Goal: Transaction & Acquisition: Purchase product/service

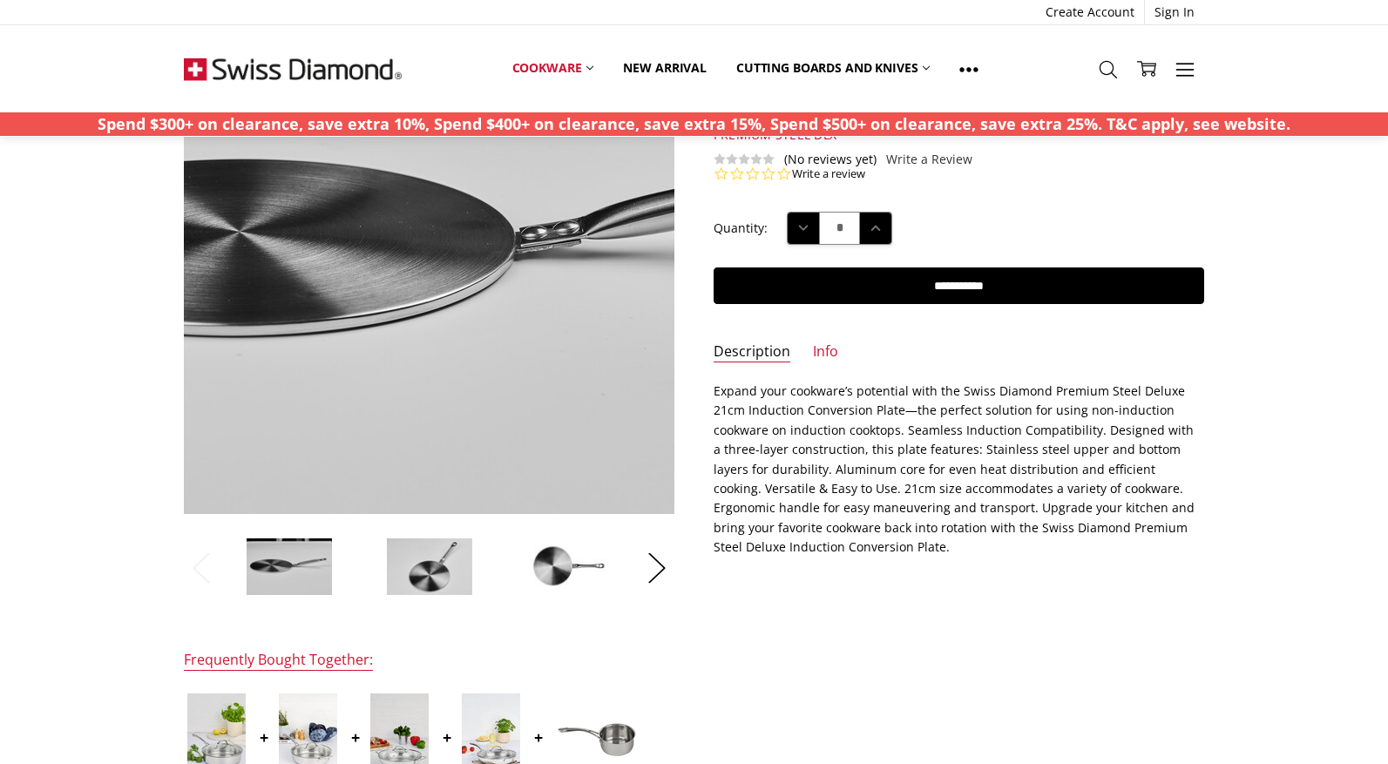
scroll to position [174, 0]
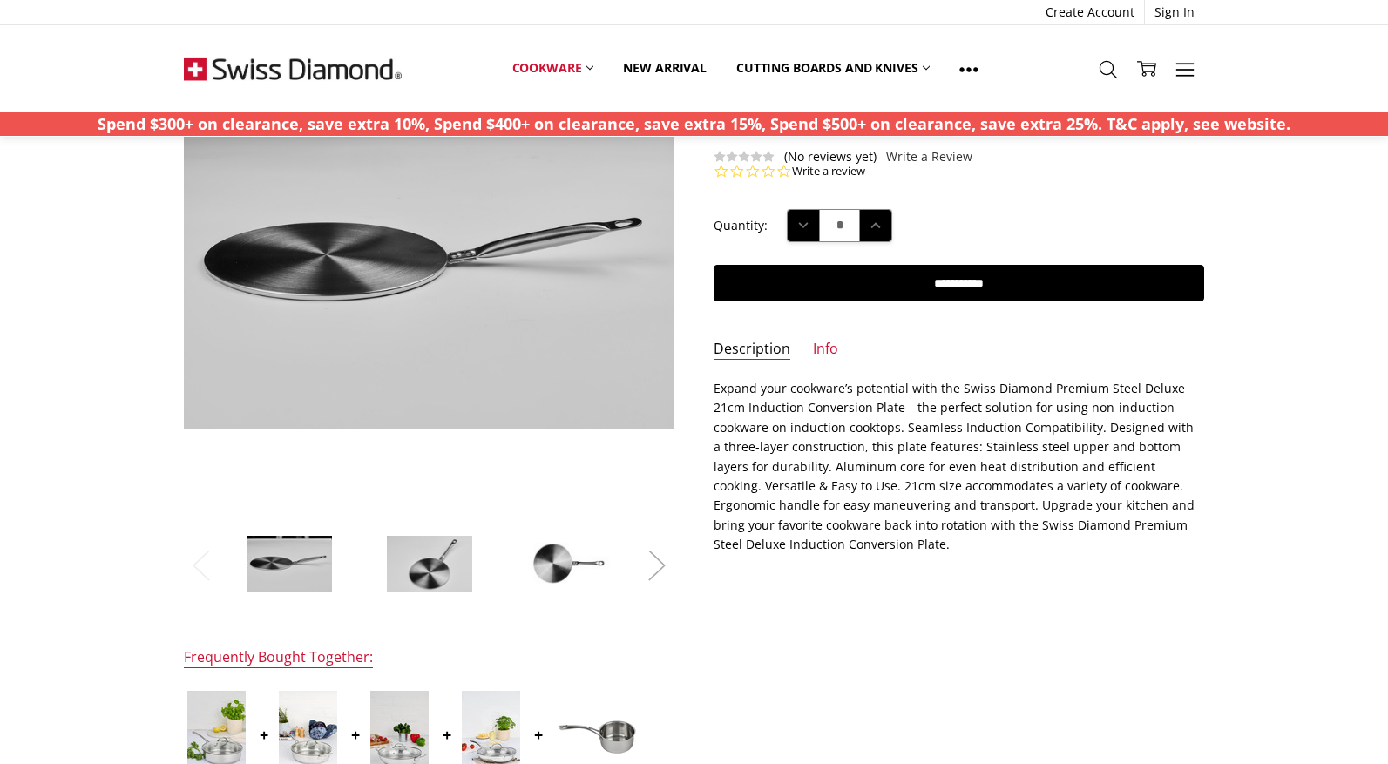
click at [658, 569] on button "Next" at bounding box center [657, 565] width 35 height 53
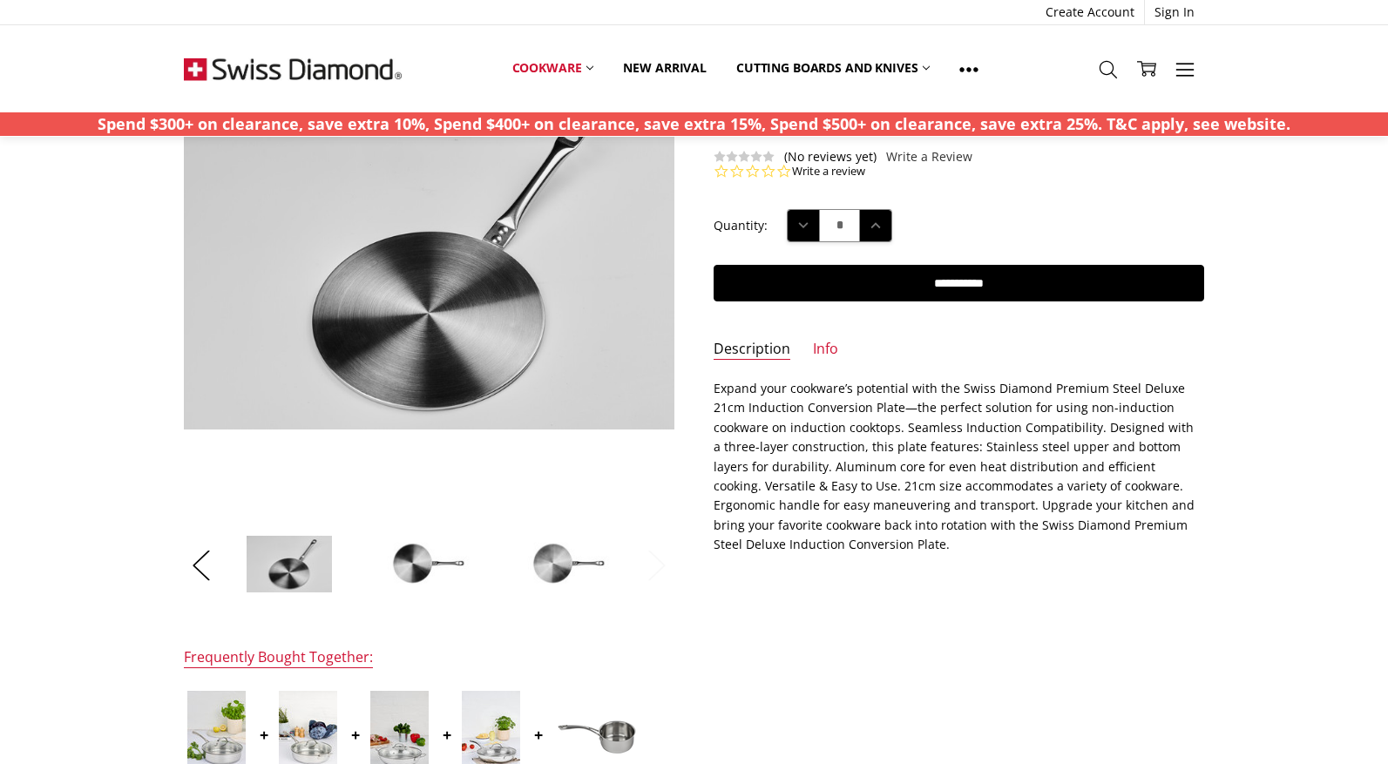
click at [658, 569] on button "Next" at bounding box center [657, 565] width 35 height 53
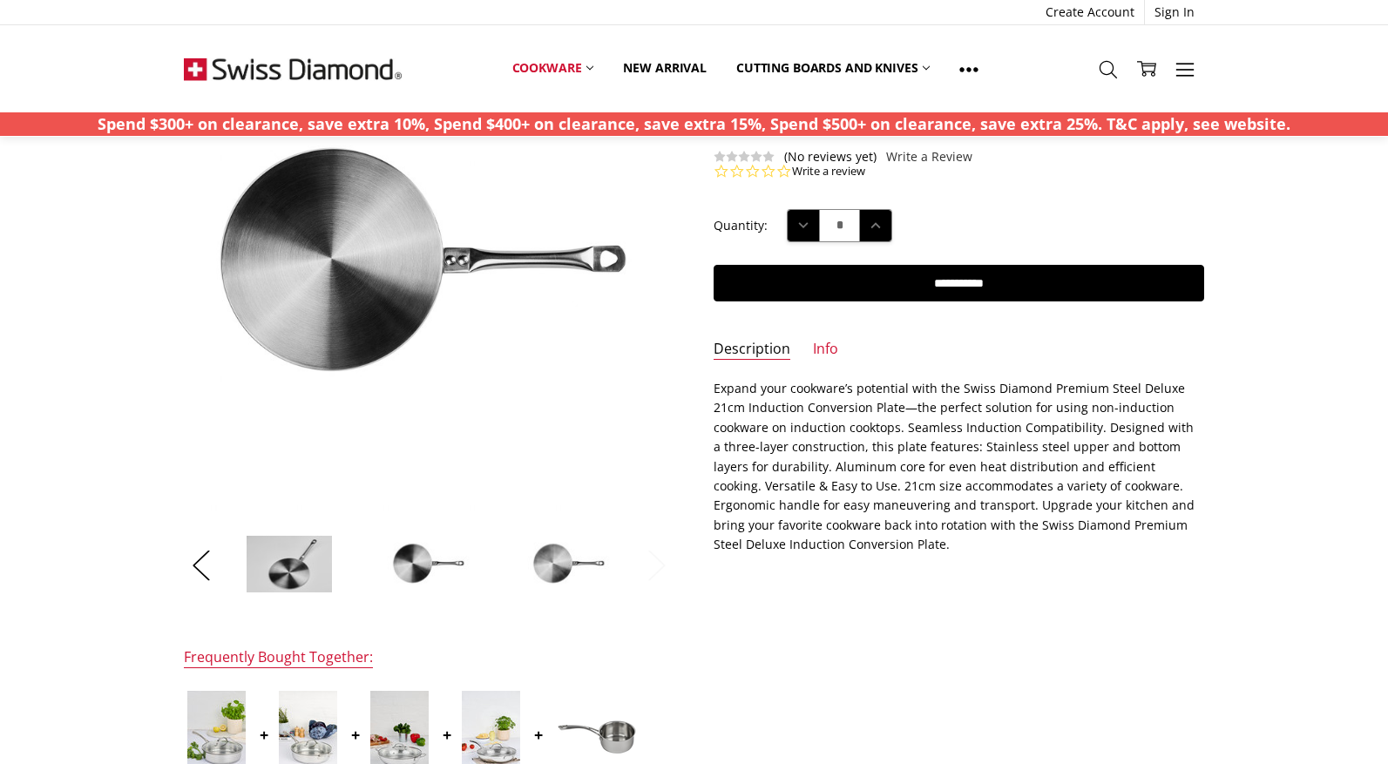
click at [658, 568] on button "Next" at bounding box center [657, 565] width 35 height 53
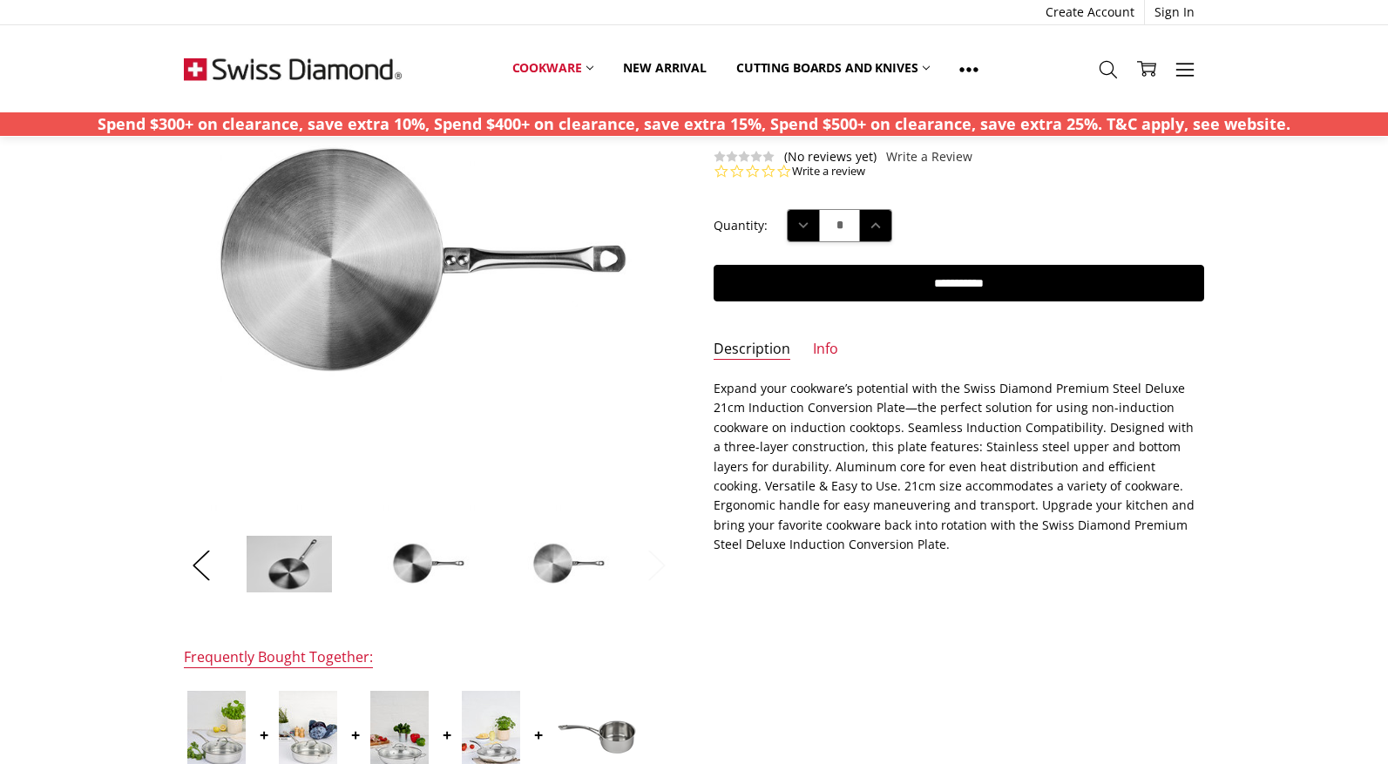
click at [658, 568] on button "Next" at bounding box center [657, 565] width 35 height 53
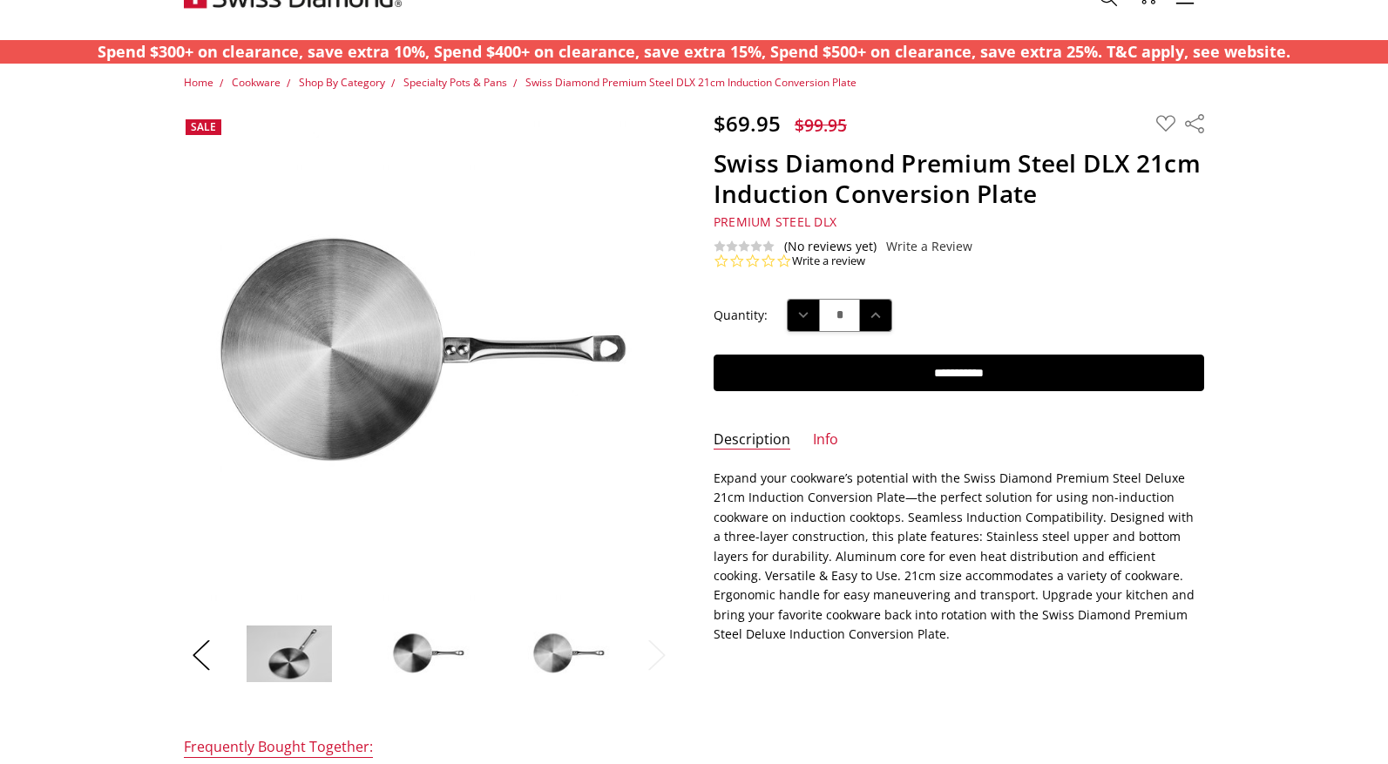
scroll to position [0, 0]
